Goal: Task Accomplishment & Management: Complete application form

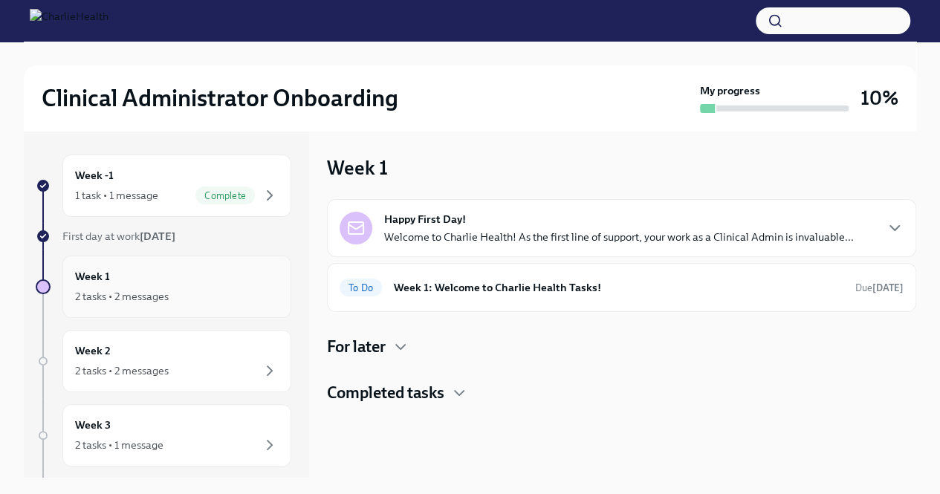
click at [146, 282] on div "Week 1 2 tasks • 2 messages" at bounding box center [177, 286] width 204 height 37
click at [901, 238] on div "Happy First Day! Welcome to Charlie Health! As the first line of support, your …" at bounding box center [622, 228] width 564 height 33
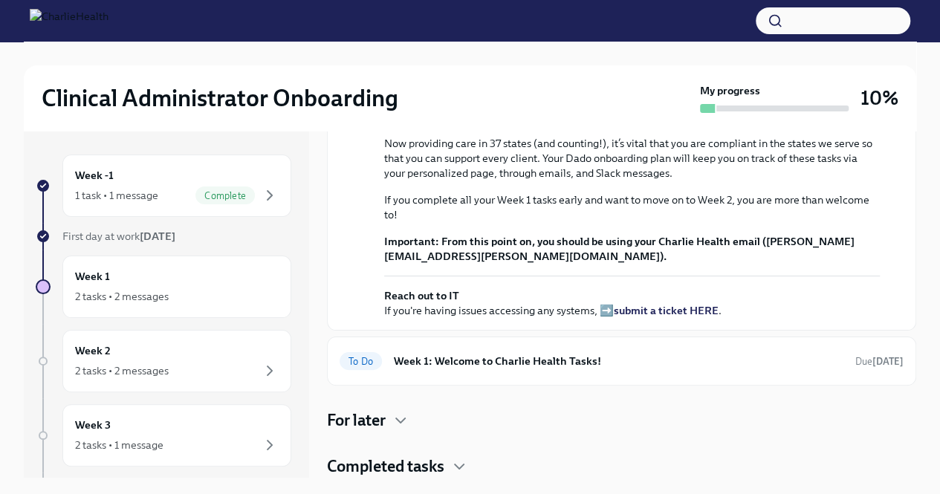
scroll to position [435, 0]
click at [734, 372] on div "To Do Week 1: Welcome to Charlie Health Tasks! Due [DATE]" at bounding box center [622, 361] width 564 height 24
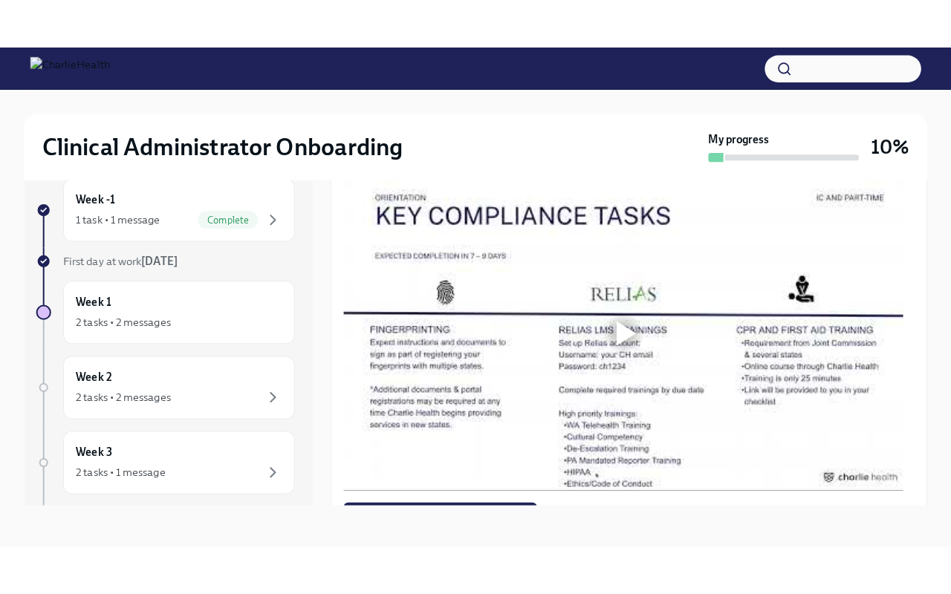
scroll to position [808, 0]
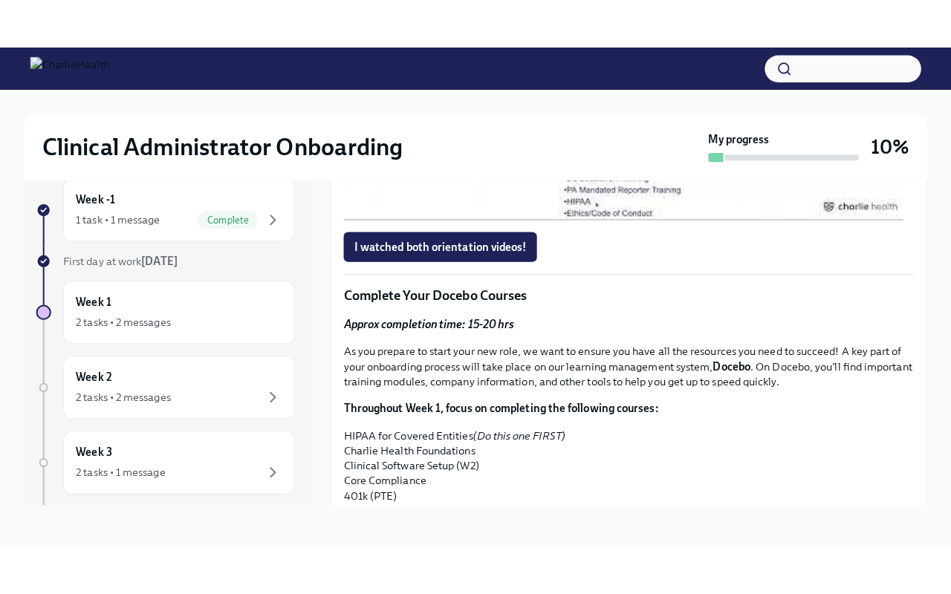
scroll to position [1065, 0]
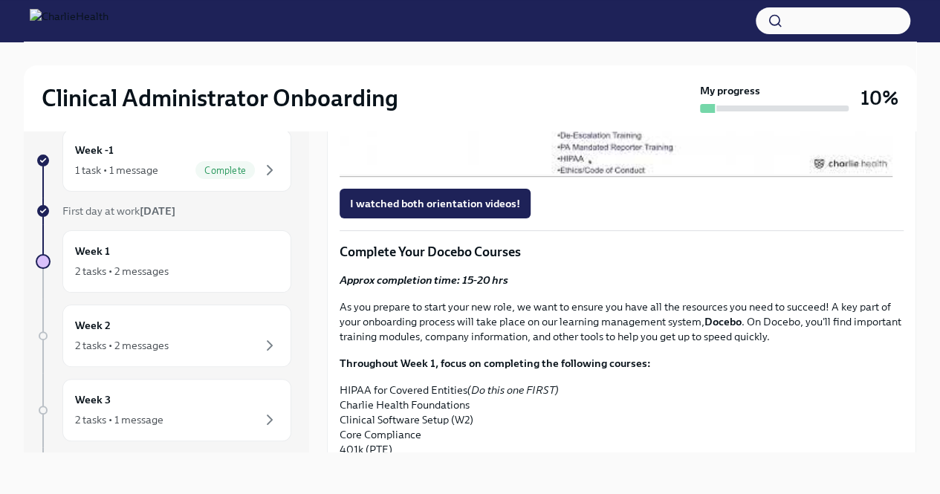
click at [610, 33] on div at bounding box center [618, 22] width 19 height 24
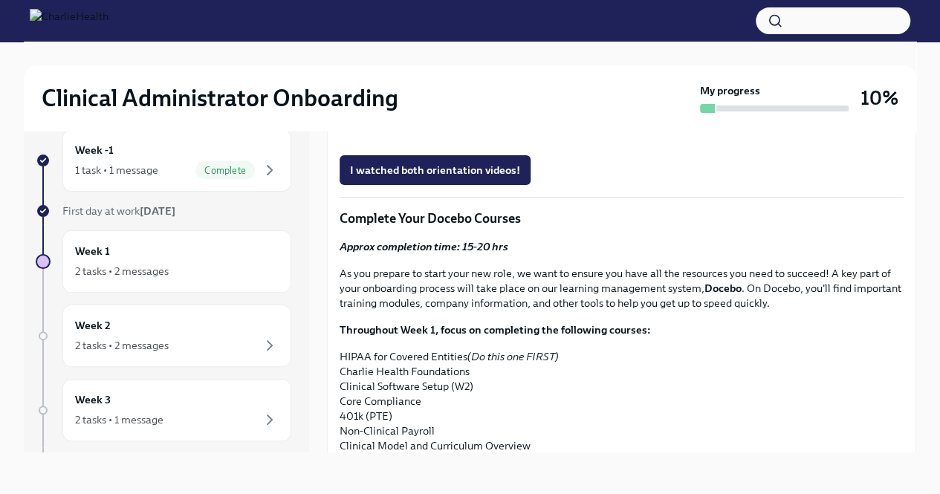
scroll to position [1095, 0]
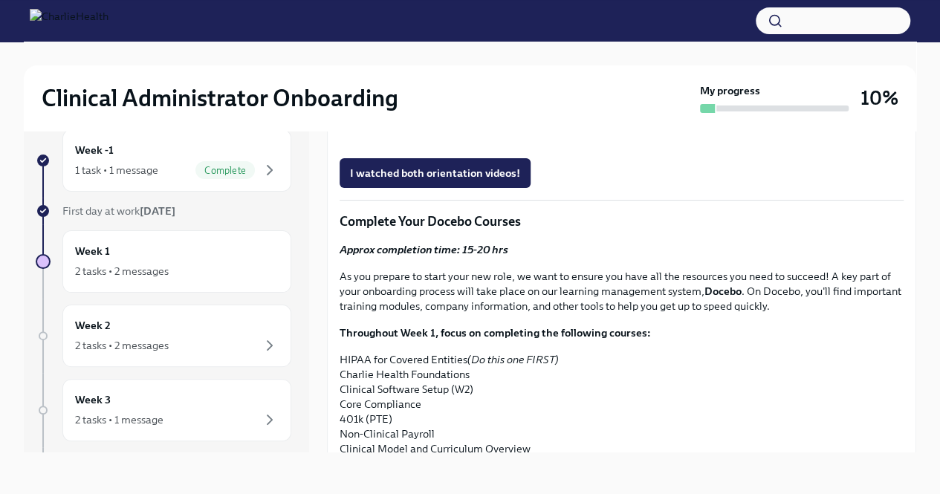
click at [616, 188] on div "I watched both orientation videos!" at bounding box center [622, 173] width 564 height 30
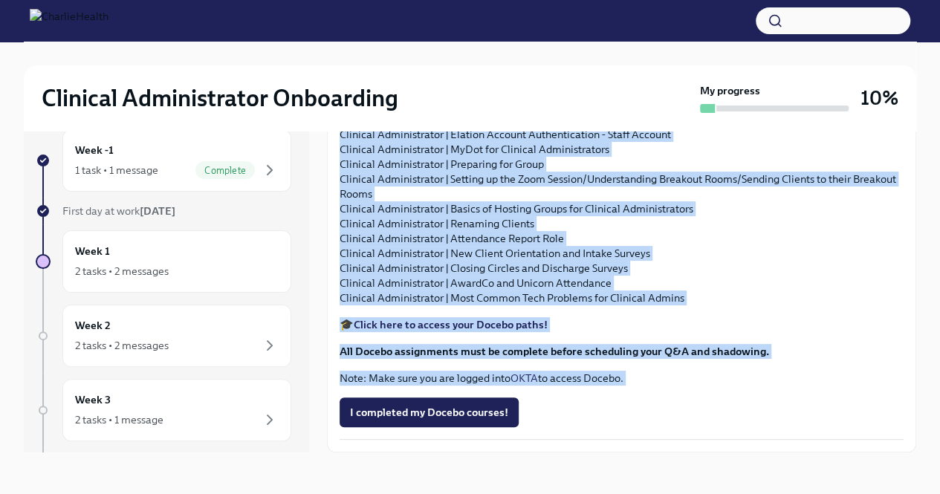
scroll to position [1745, 0]
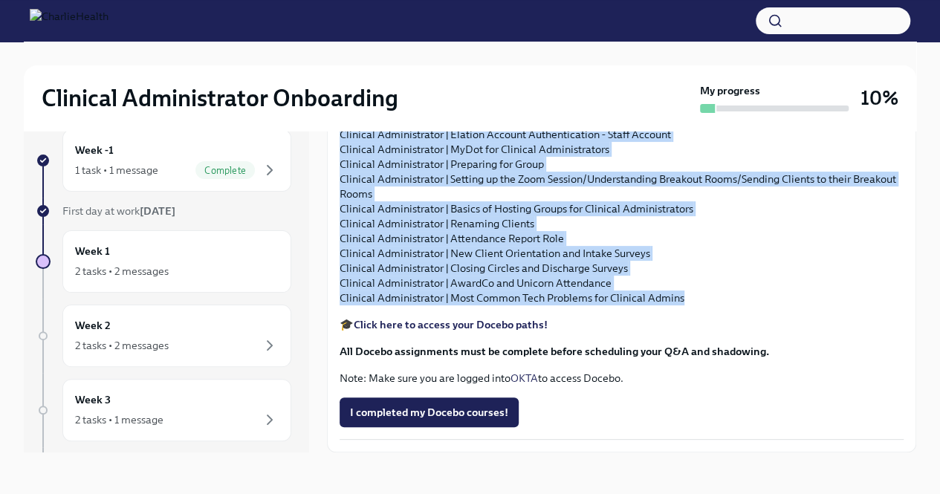
drag, startPoint x: 340, startPoint y: 178, endPoint x: 691, endPoint y: 299, distance: 371.0
click at [691, 299] on div "Approx completion time: 15-20 hrs As you prepare to start your new role, we wan…" at bounding box center [622, 128] width 564 height 514
copy div "Throughout Week 1, focus on completing the following courses: HIPAA for Covered…"
click at [531, 302] on p "Spruce for Clinical Administrators Clinical Administrator | Elation Account Aut…" at bounding box center [622, 208] width 564 height 193
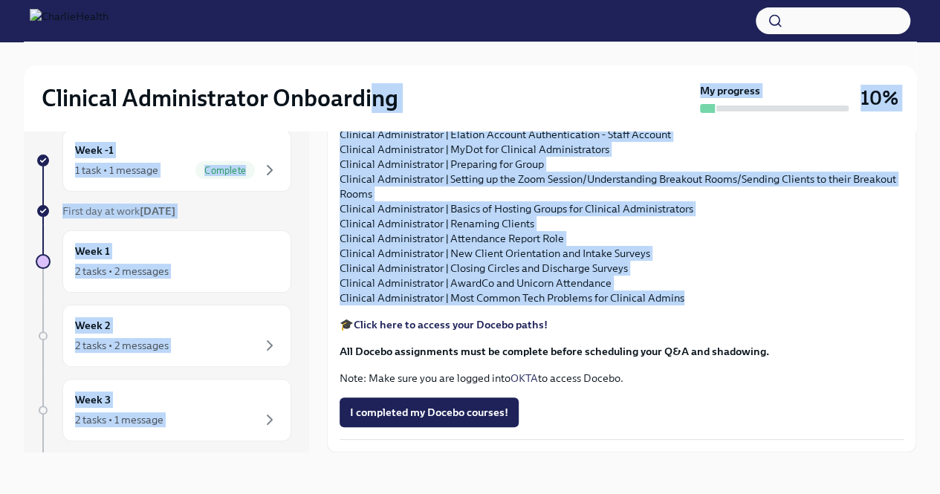
scroll to position [1282, 0]
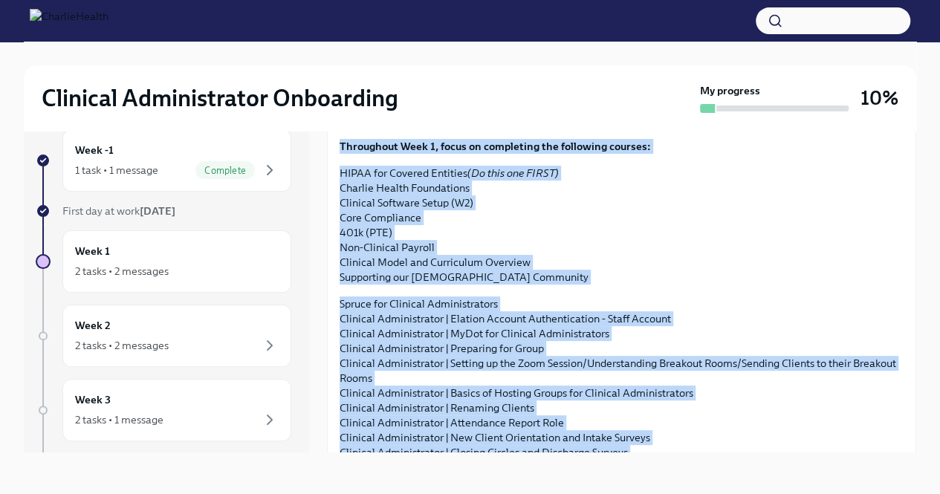
drag, startPoint x: 687, startPoint y: 299, endPoint x: 340, endPoint y: 422, distance: 368.2
click at [340, 422] on div "Approx completion time: 15-20 hrs As you prepare to start your new role, we wan…" at bounding box center [622, 313] width 564 height 514
copy div "Throughout Week 1, focus on completing the following courses: HIPAA for Covered…"
click at [564, 444] on div "Approx completion time: 15-20 hrs As you prepare to start your new role, we wan…" at bounding box center [622, 313] width 564 height 514
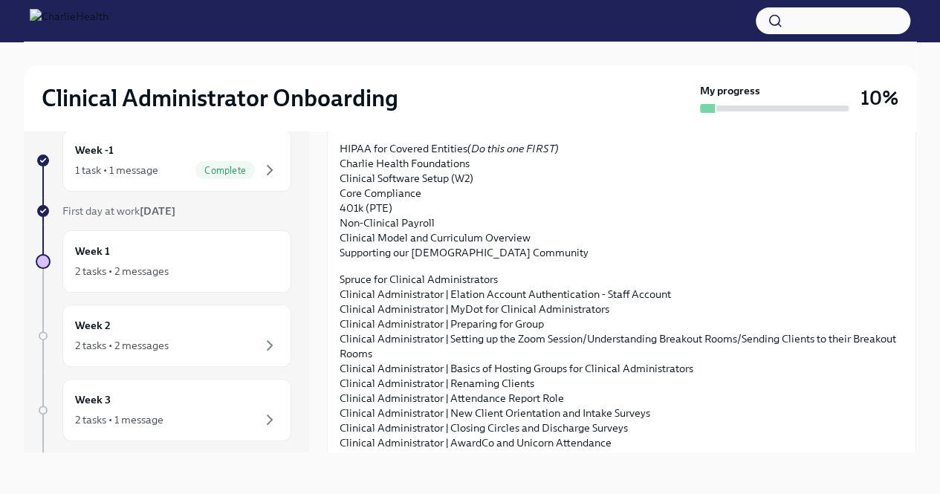
scroll to position [1311, 0]
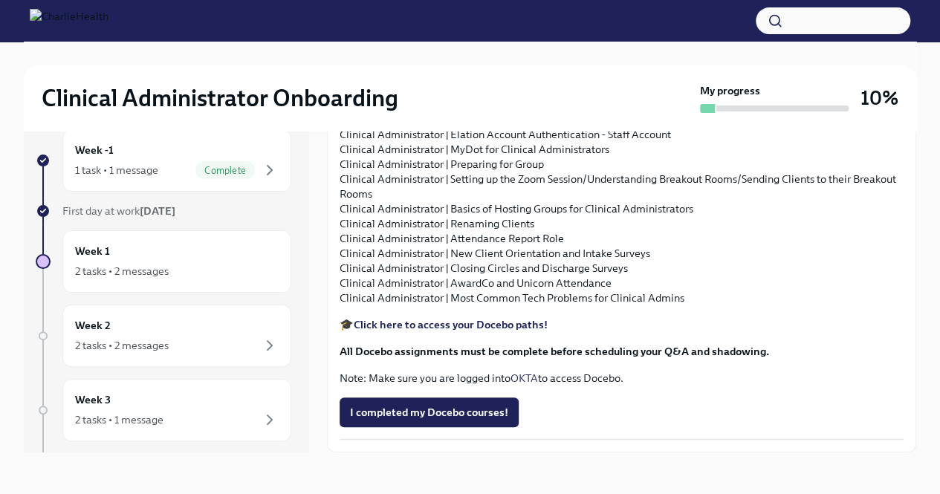
scroll to position [1745, 0]
click at [487, 325] on strong "Click here to access your Docebo paths!" at bounding box center [451, 324] width 194 height 13
